Goal: Transaction & Acquisition: Purchase product/service

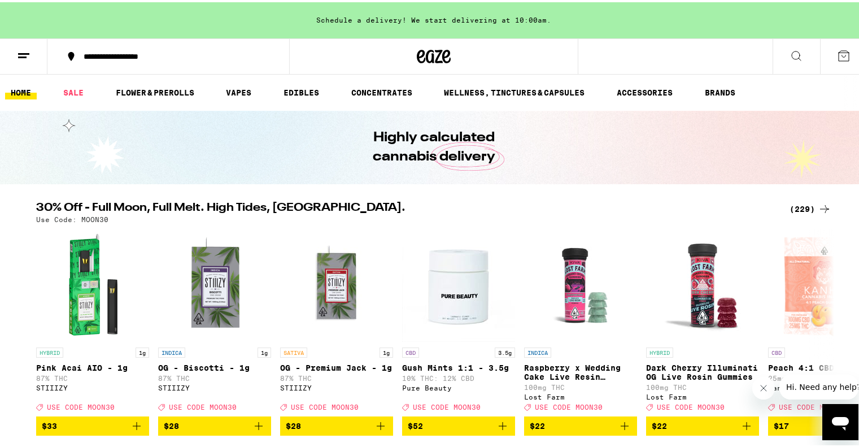
click at [803, 206] on div "(229)" at bounding box center [811, 207] width 42 height 14
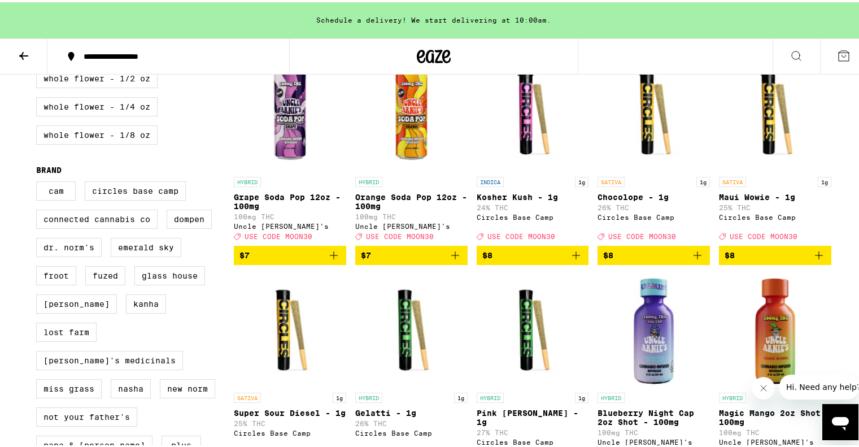
scroll to position [848, 0]
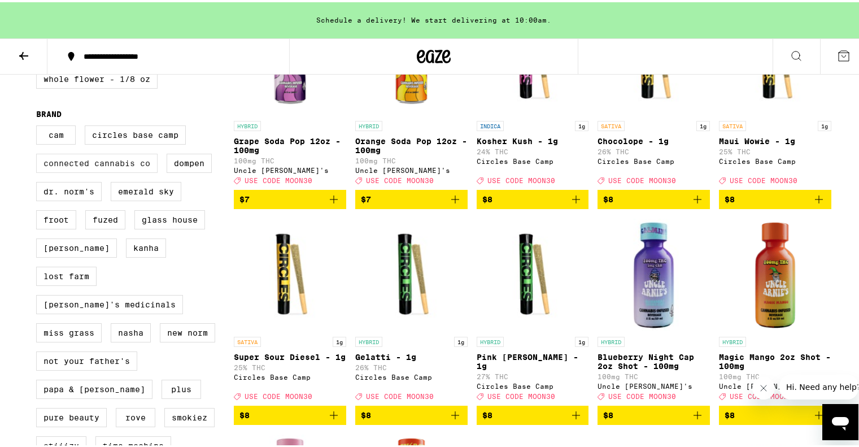
click at [118, 171] on label "Connected Cannabis Co" at bounding box center [96, 160] width 121 height 19
click at [39, 125] on input "Connected Cannabis Co" at bounding box center [38, 125] width 1 height 1
checkbox input "true"
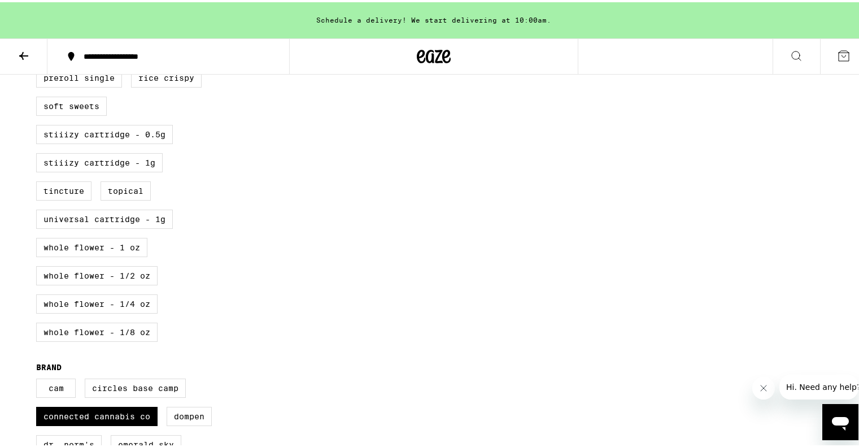
scroll to position [376, 0]
